Goal: Find specific page/section

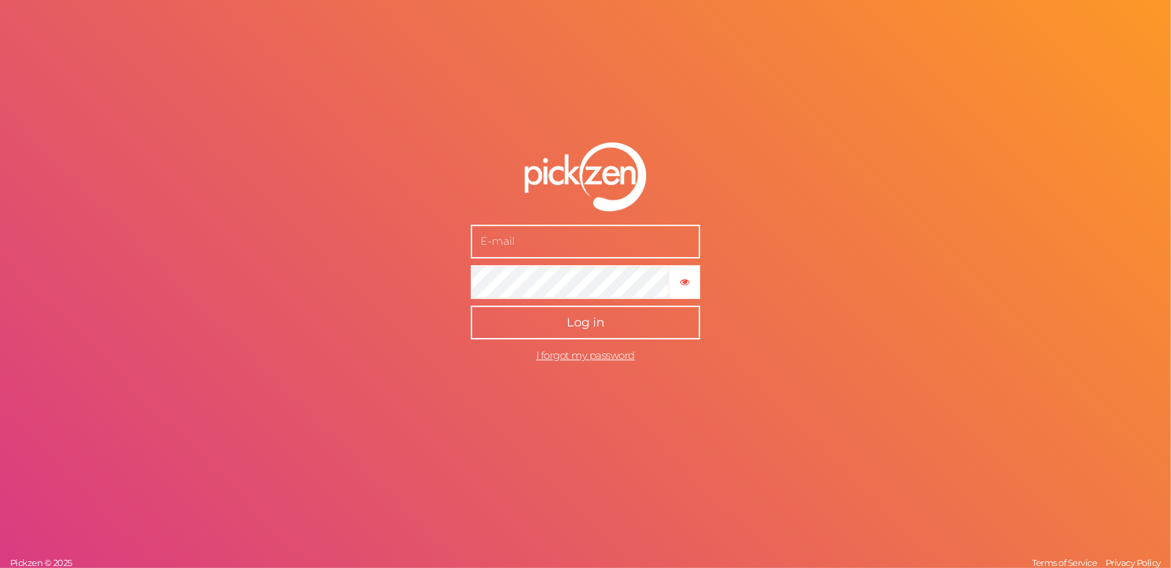
type input "[EMAIL_ADDRESS][DOMAIN_NAME]"
click at [523, 322] on button "Log in" at bounding box center [585, 323] width 229 height 34
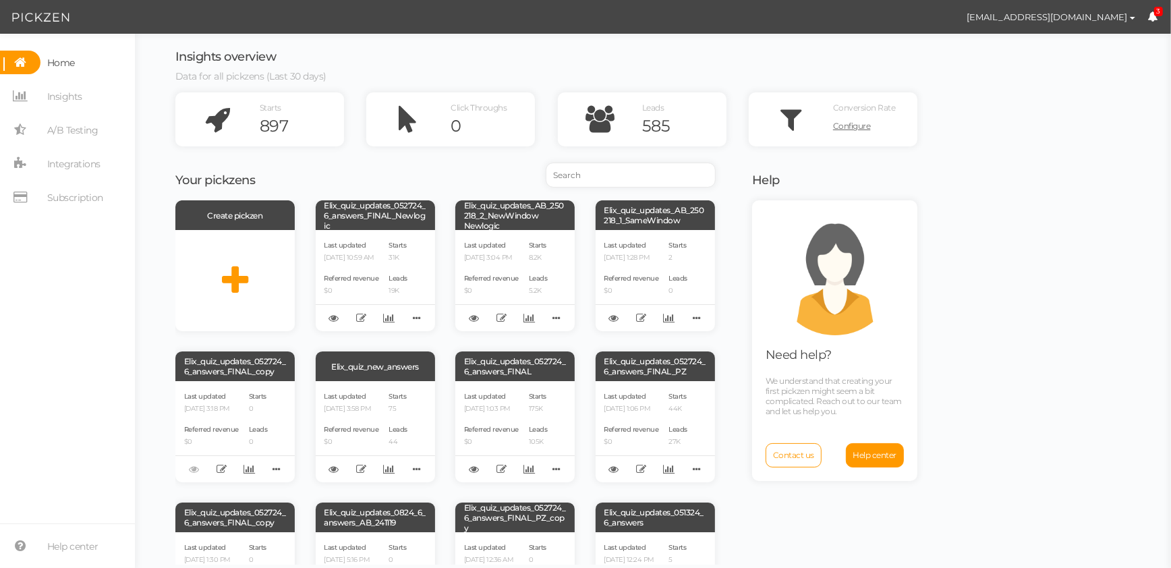
click at [591, 182] on input "search" at bounding box center [630, 175] width 169 height 24
click at [382, 222] on div "Elix_quiz_updates_052724_6_answers_FINAL_Newlogic" at bounding box center [375, 215] width 119 height 30
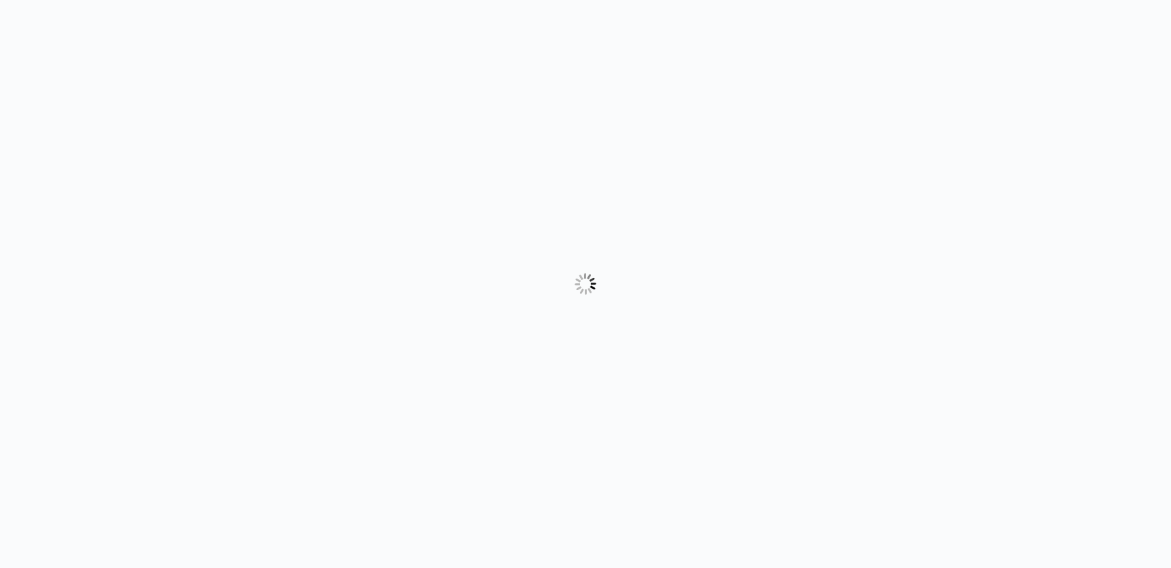
select select "form"
